Goal: Find specific page/section: Find specific page/section

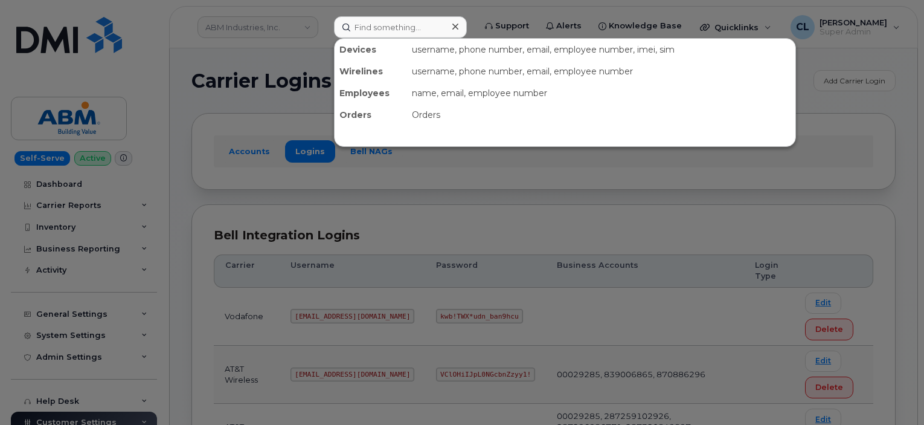
scroll to position [310, 0]
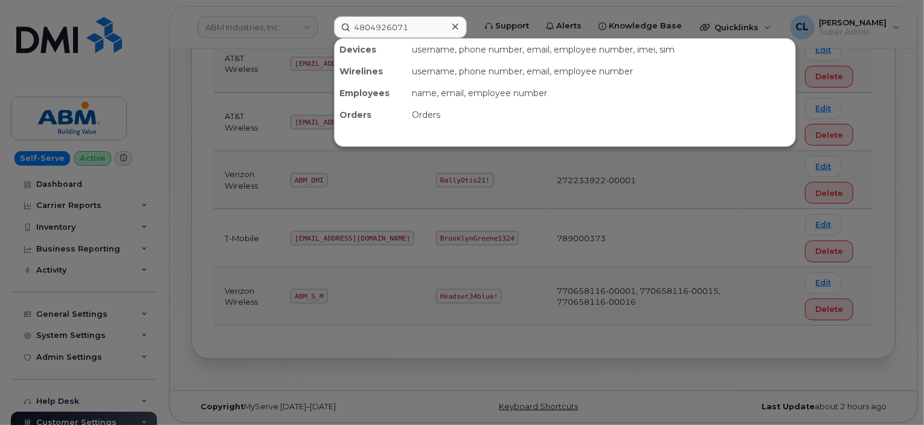
type input "4804926071"
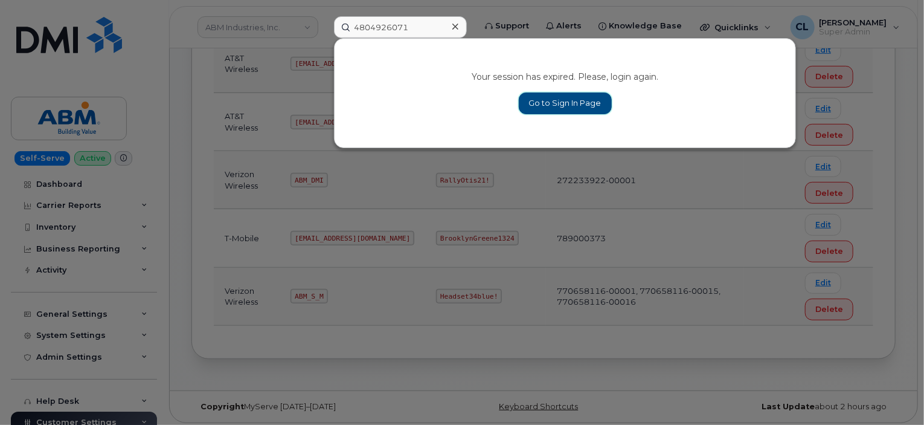
click at [560, 104] on link "Go to Sign In Page" at bounding box center [565, 103] width 93 height 22
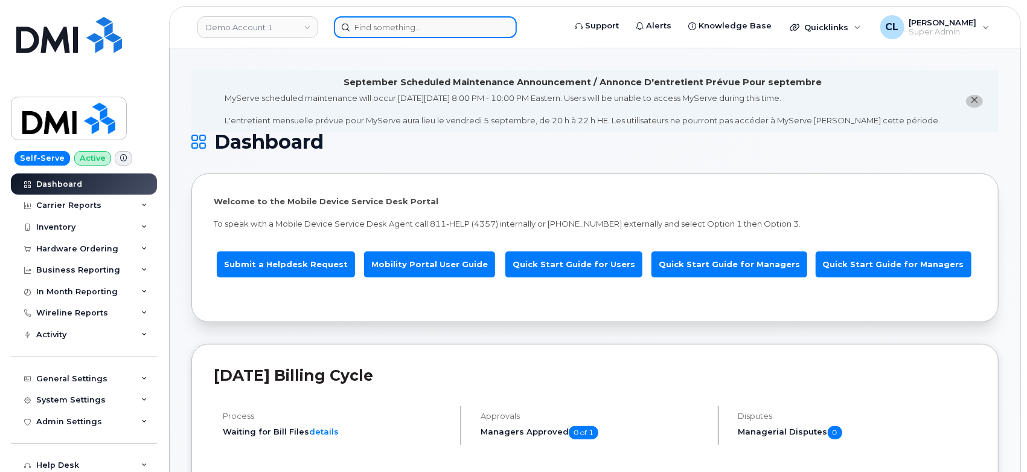
click at [347, 31] on input at bounding box center [425, 27] width 183 height 22
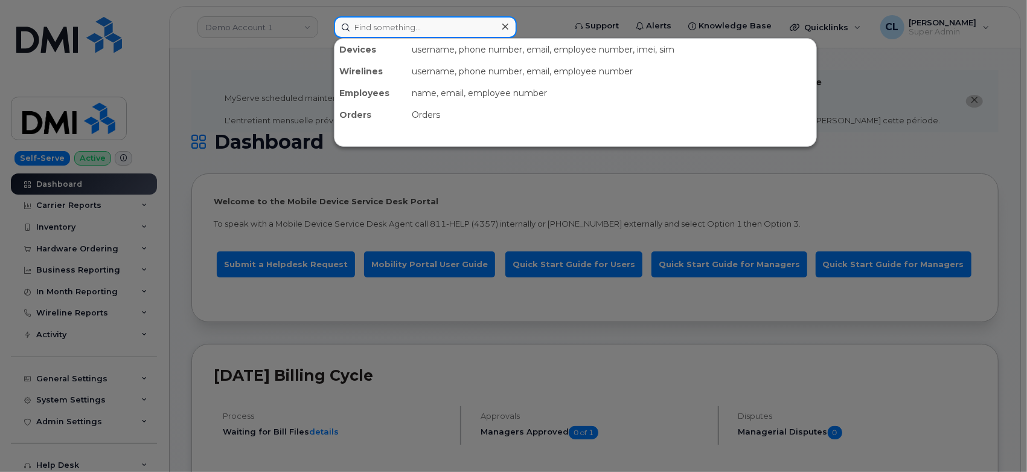
paste input "4804926071"
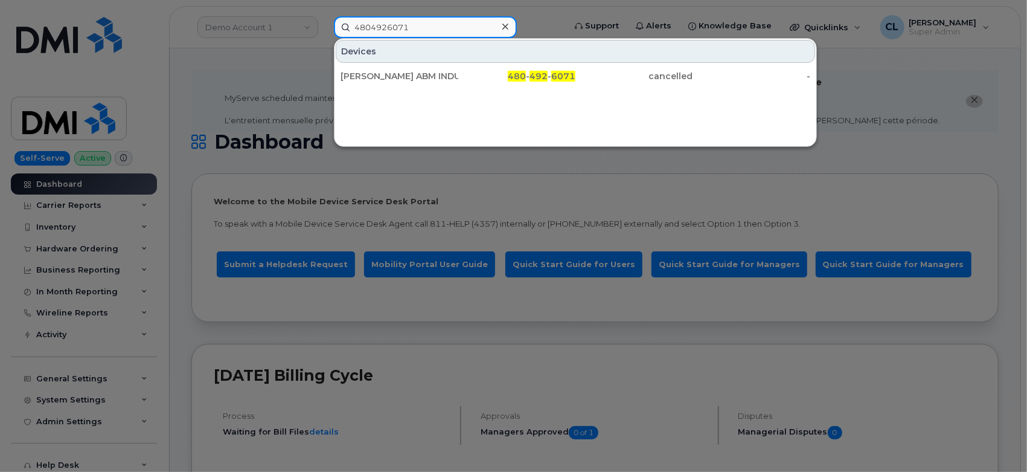
type input "4804926071"
click at [490, 78] on div "480 - 492 - 6071" at bounding box center [517, 76] width 118 height 12
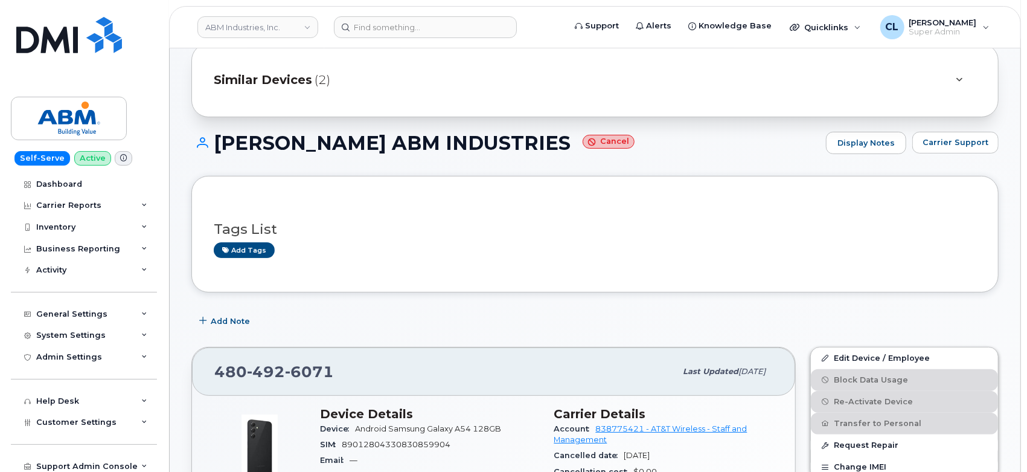
scroll to position [402, 0]
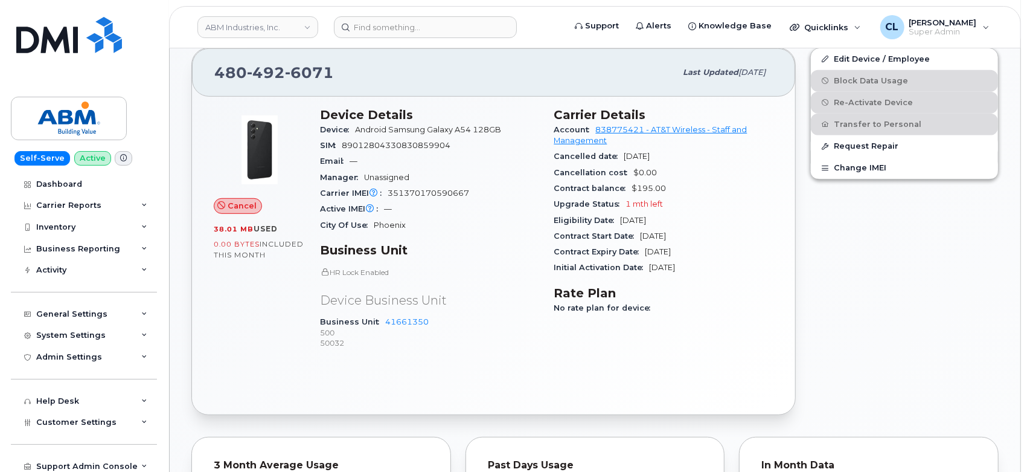
drag, startPoint x: 555, startPoint y: 112, endPoint x: 725, endPoint y: 269, distance: 231.7
click at [725, 269] on section "Carrier Details Account 838775421 - AT&T Wireless - Staff and Management Cancel…" at bounding box center [664, 192] width 220 height 169
copy section "Carrier Details Account 838775421 - AT&T Wireless - Staff and Management Cancel…"
click at [188, 98] on div "[PHONE_NUMBER] Last updated [DATE] Cancel 38.01 MB  used 0.00 Bytes  included t…" at bounding box center [493, 231] width 619 height 382
click at [356, 33] on input at bounding box center [425, 27] width 183 height 22
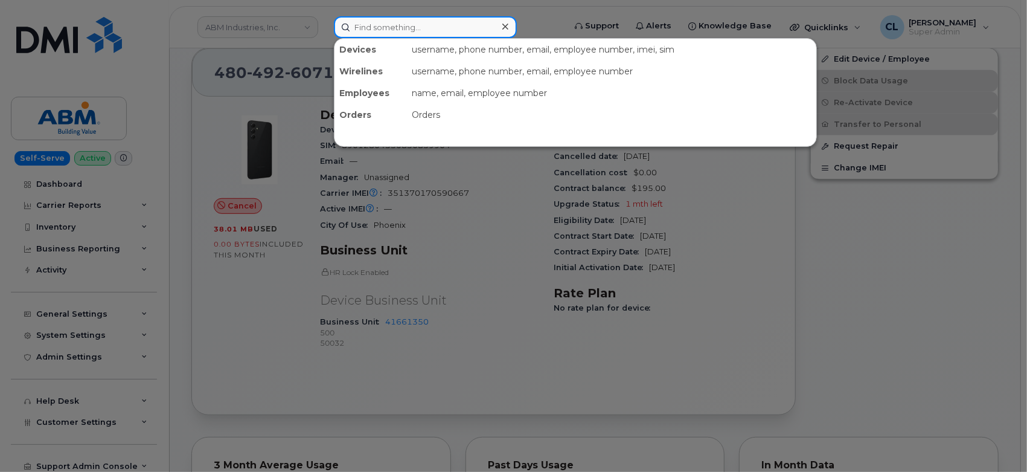
paste input "5519987382"
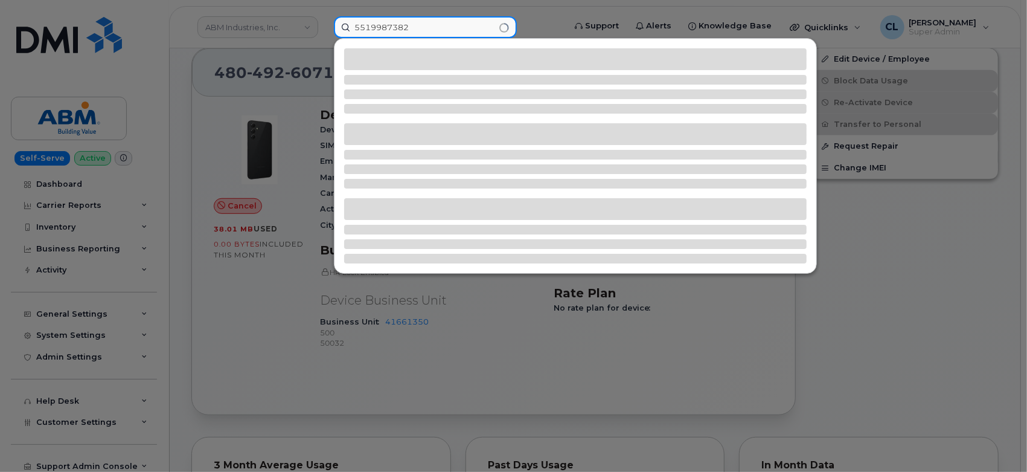
type input "5519987382"
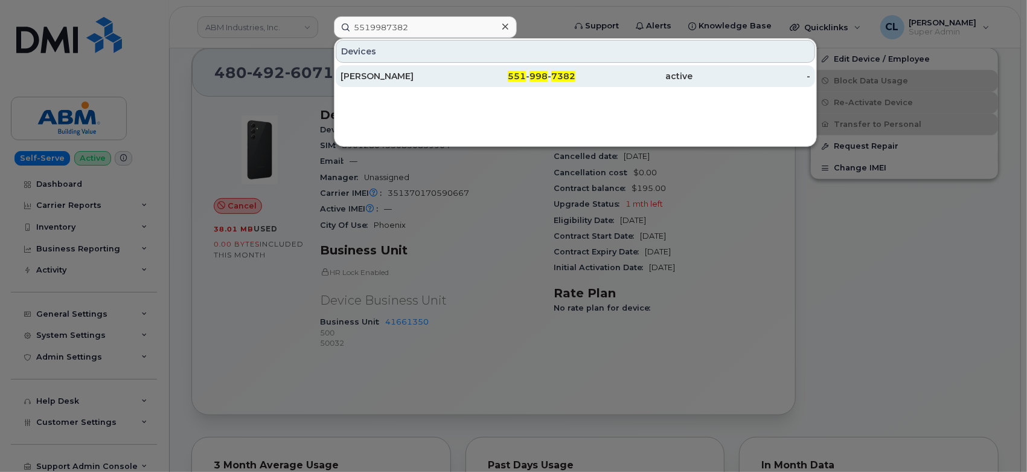
click at [596, 71] on div "active" at bounding box center [635, 76] width 118 height 12
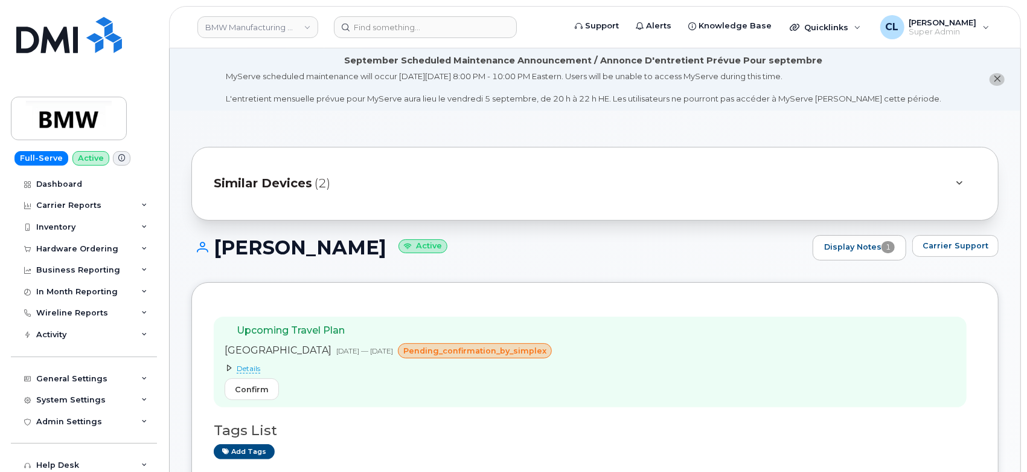
drag, startPoint x: 421, startPoint y: 250, endPoint x: 221, endPoint y: 251, distance: 199.9
click at [220, 251] on h1 "Arsivilli Ravi Acharya Active" at bounding box center [498, 247] width 615 height 21
copy h1 "Arsivilli Ravi Acharya"
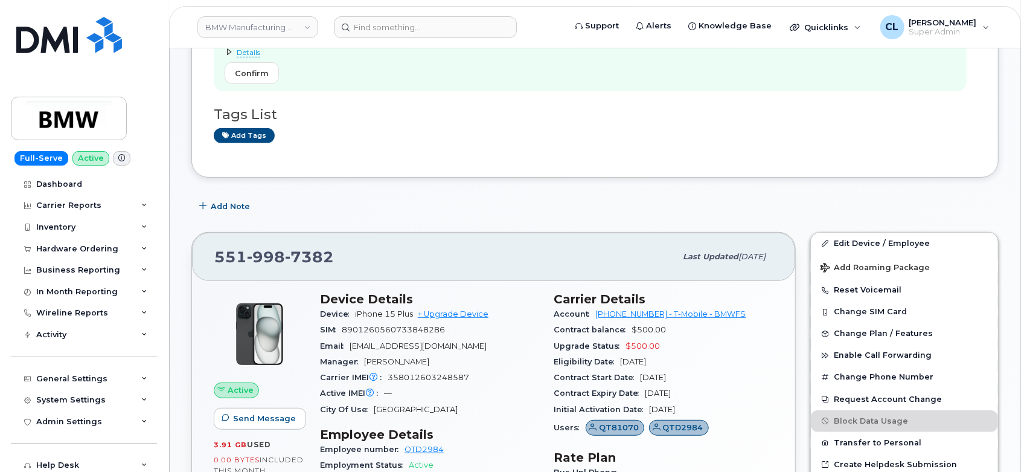
scroll to position [335, 0]
